Goal: Information Seeking & Learning: Compare options

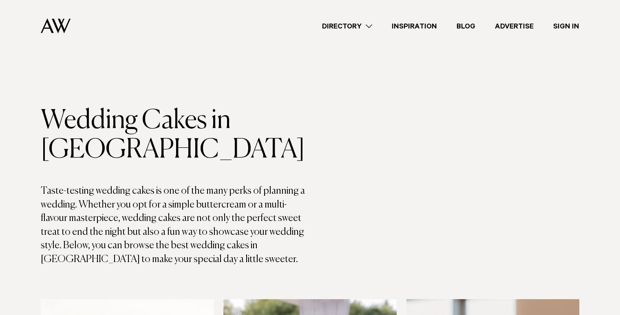
click at [429, 45] on div "Directory Hair & Makeup Flowers Venues Cakes & Sweets" at bounding box center [328, 26] width 502 height 52
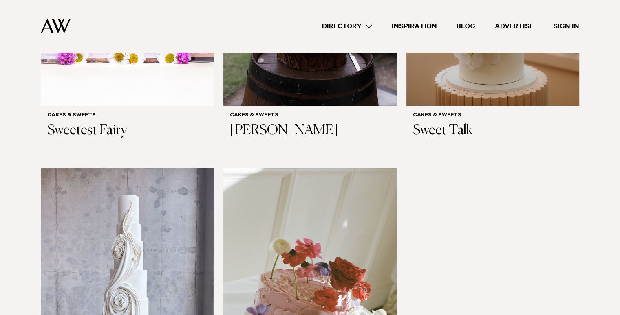
scroll to position [432, 0]
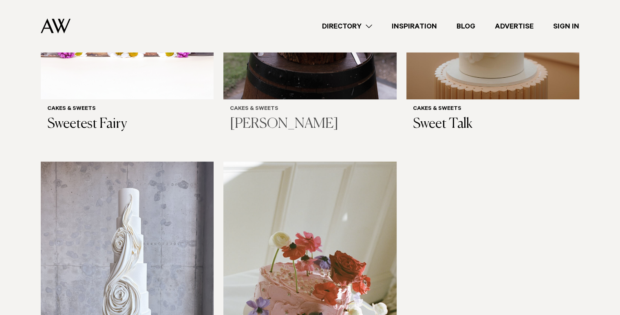
click at [310, 121] on h3 "[PERSON_NAME]" at bounding box center [310, 124] width 160 height 17
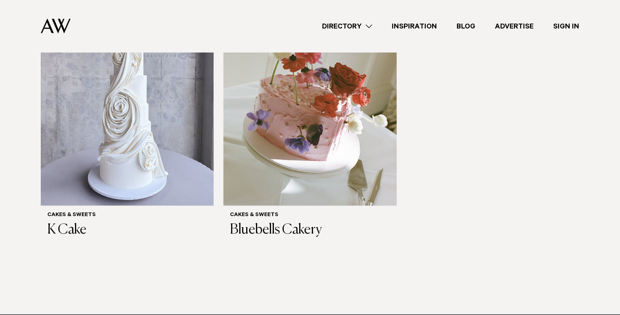
scroll to position [621, 0]
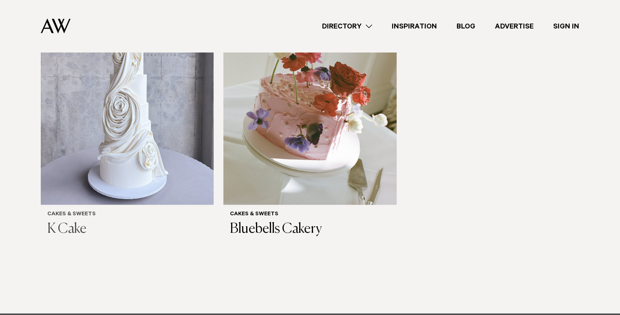
click at [97, 190] on img at bounding box center [127, 89] width 173 height 232
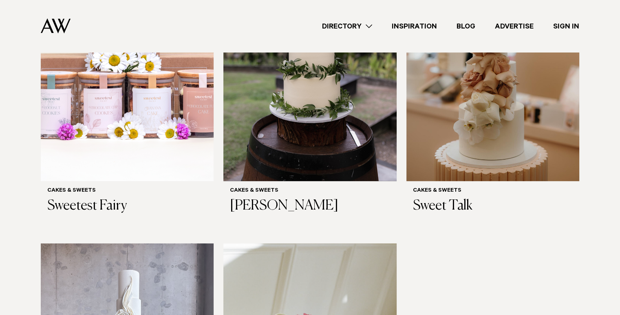
scroll to position [339, 0]
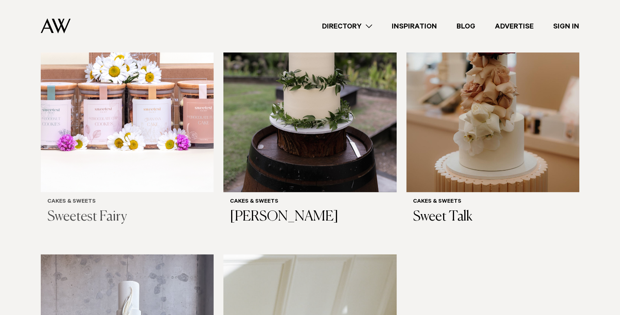
click at [94, 145] on img at bounding box center [127, 76] width 173 height 232
click at [280, 97] on img at bounding box center [309, 76] width 173 height 232
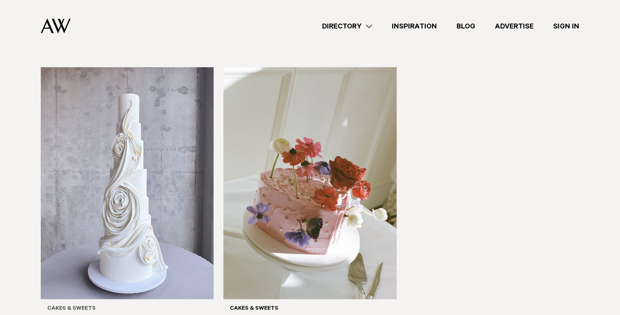
scroll to position [528, 0]
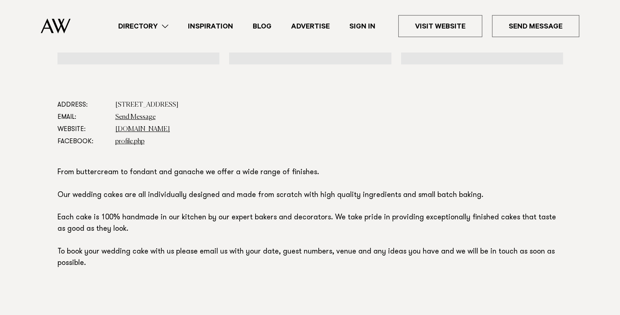
scroll to position [414, 0]
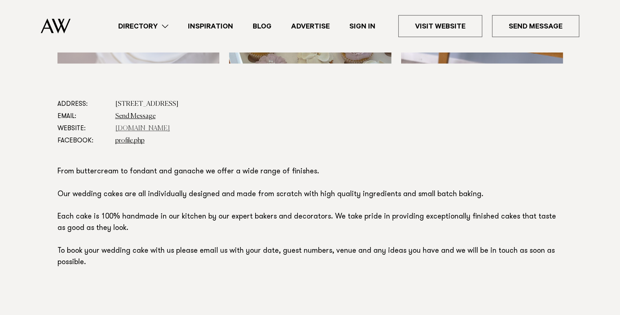
click at [158, 128] on link "www.jennamareecakes.co.nz" at bounding box center [142, 128] width 55 height 7
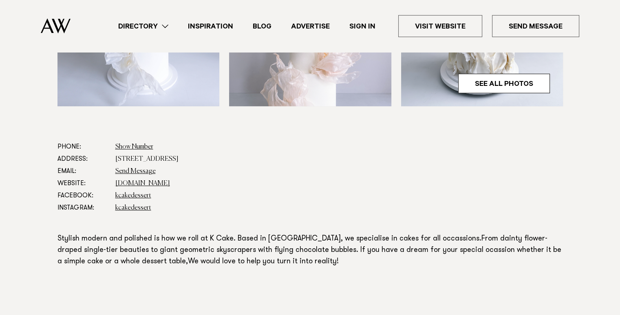
scroll to position [392, 0]
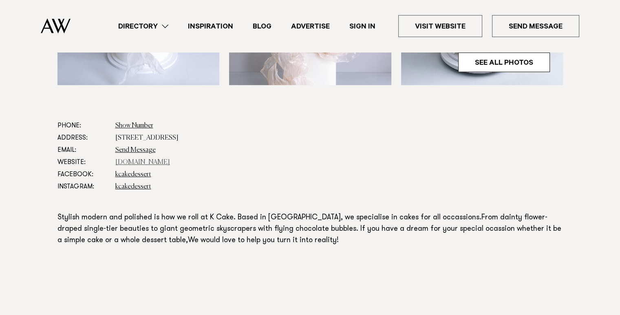
click at [143, 160] on link "www.kcake.co.nz" at bounding box center [142, 162] width 55 height 7
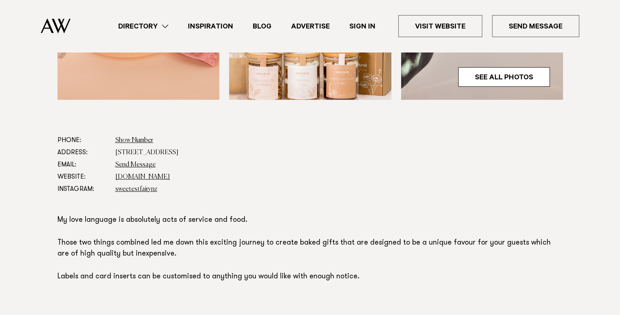
scroll to position [378, 0]
click at [155, 175] on link "[DOMAIN_NAME]" at bounding box center [142, 177] width 55 height 7
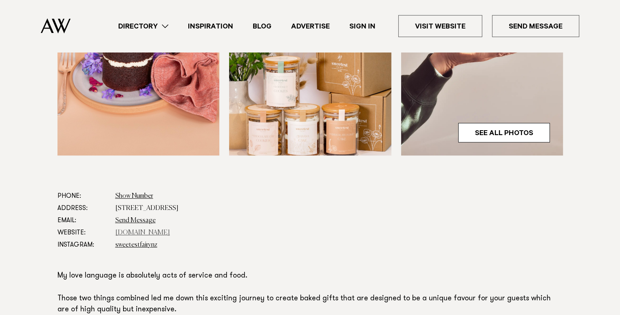
scroll to position [323, 0]
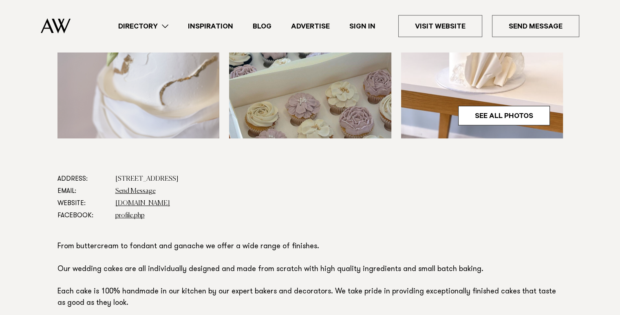
scroll to position [340, 0]
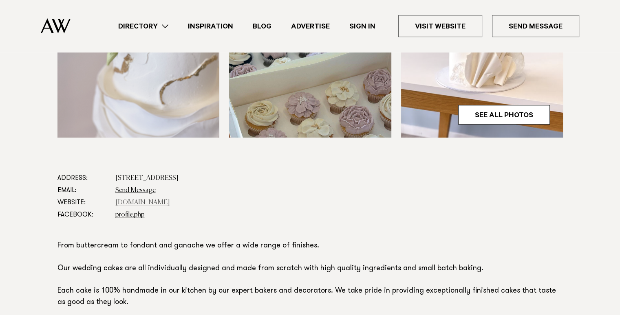
click at [163, 203] on link "[DOMAIN_NAME]" at bounding box center [142, 203] width 55 height 7
